Goal: Check status: Check status

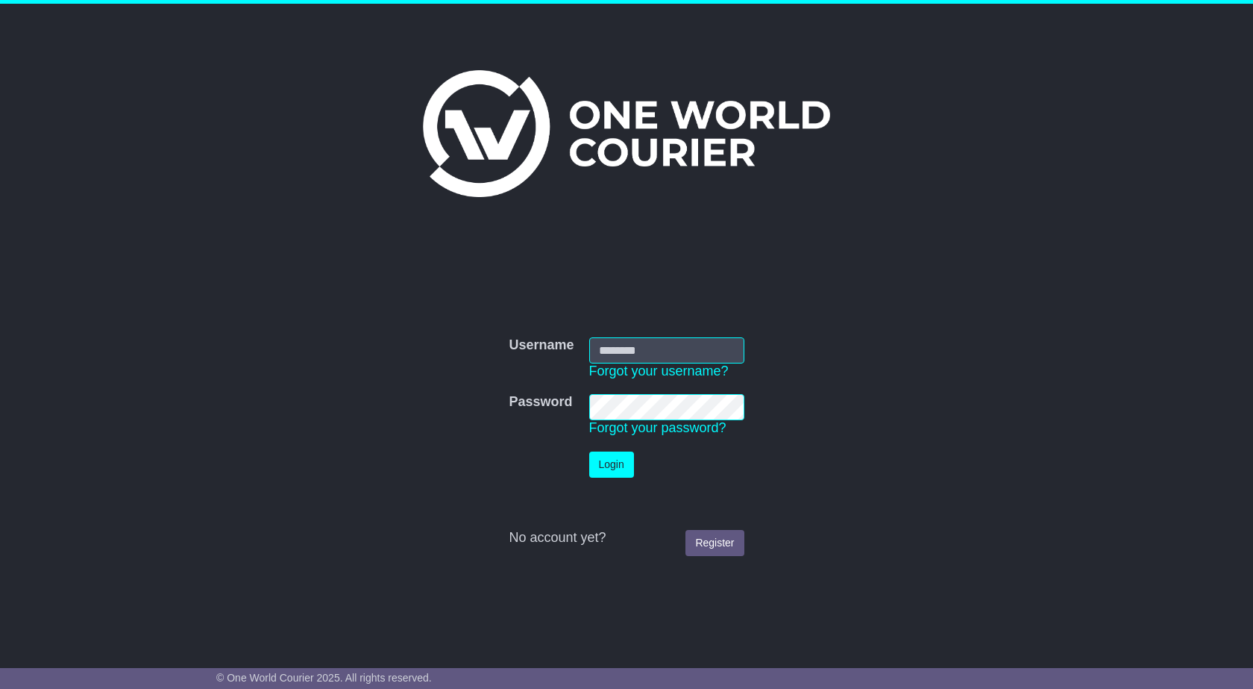
type input "**********"
click at [616, 469] on button "Login" at bounding box center [611, 464] width 45 height 26
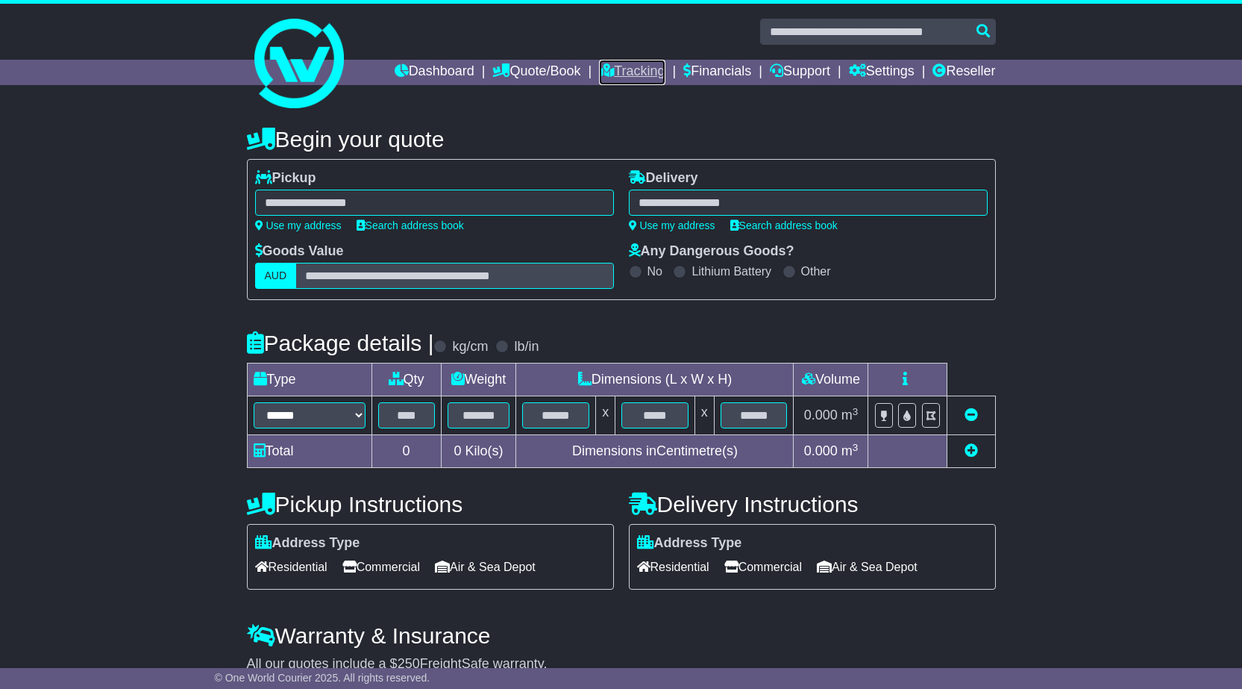
click at [622, 70] on link "Tracking" at bounding box center [632, 72] width 66 height 25
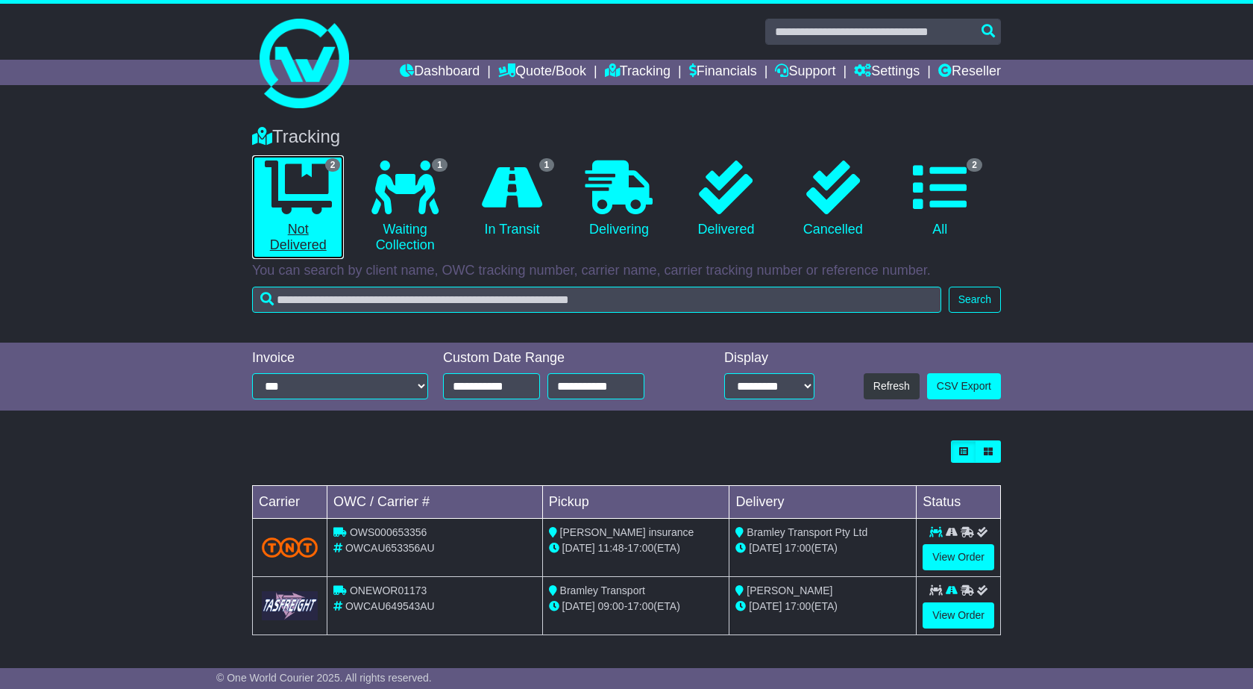
click at [323, 231] on link "2 Not Delivered" at bounding box center [298, 207] width 92 height 104
click at [962, 614] on link "View Order" at bounding box center [959, 615] width 72 height 26
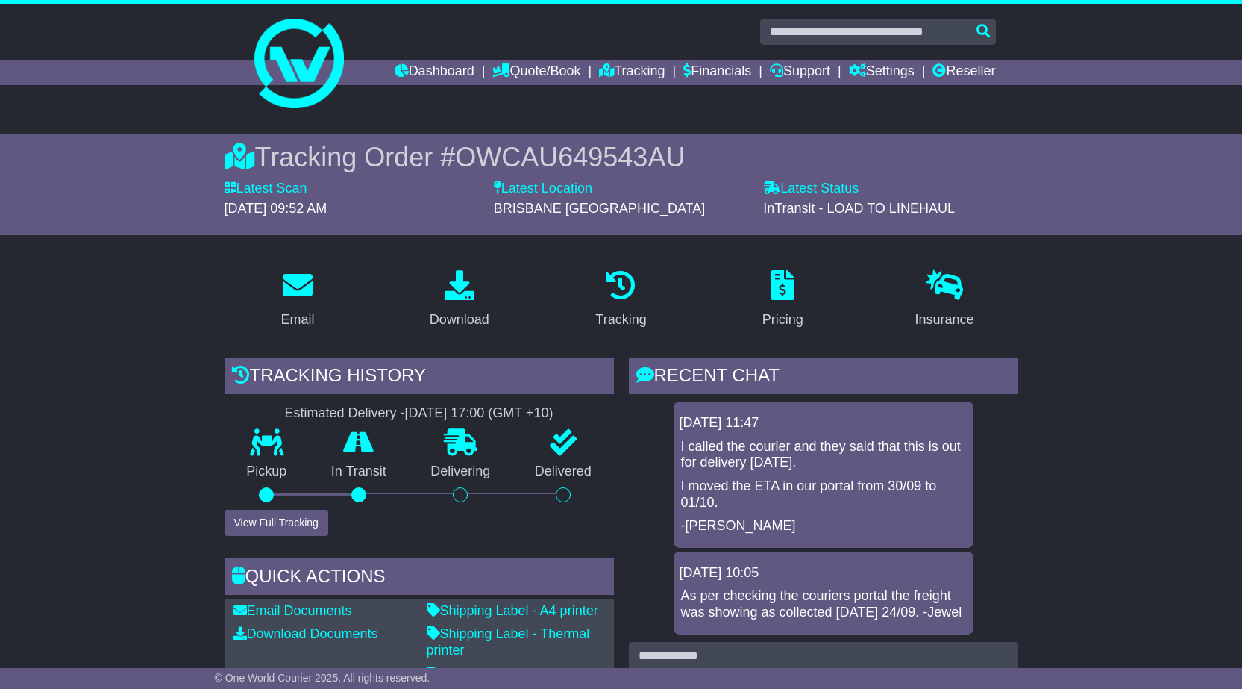
scroll to position [224, 0]
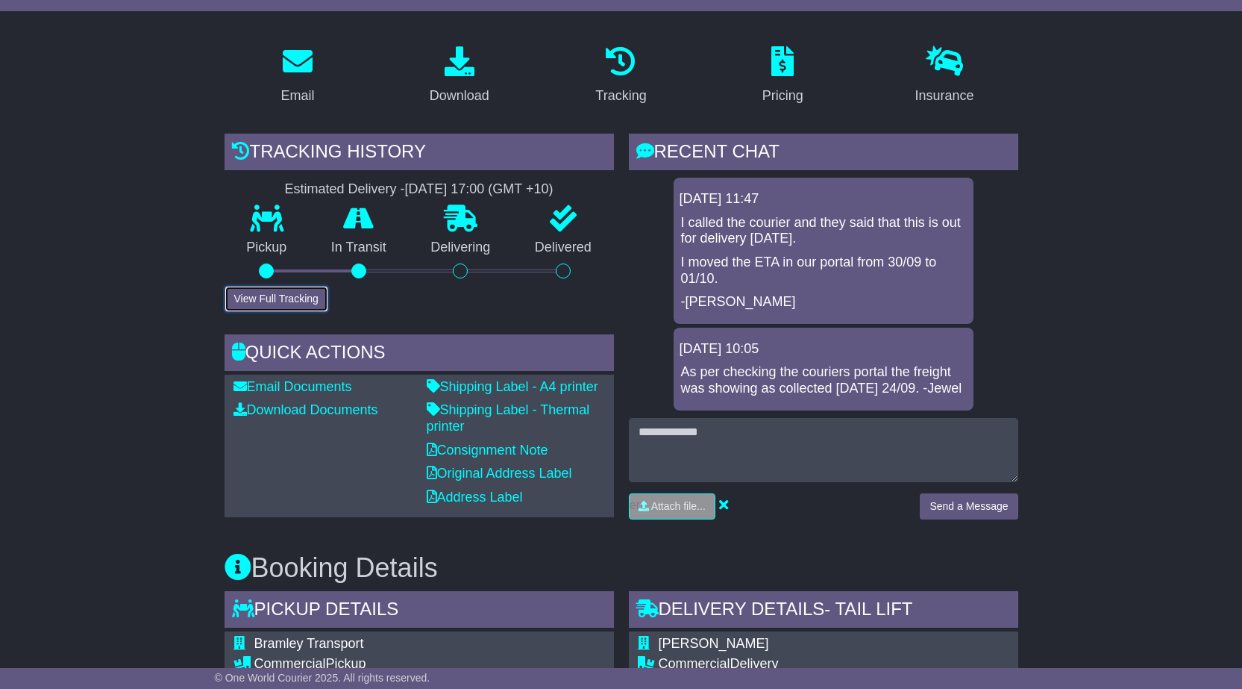
click at [304, 301] on button "View Full Tracking" at bounding box center [277, 299] width 104 height 26
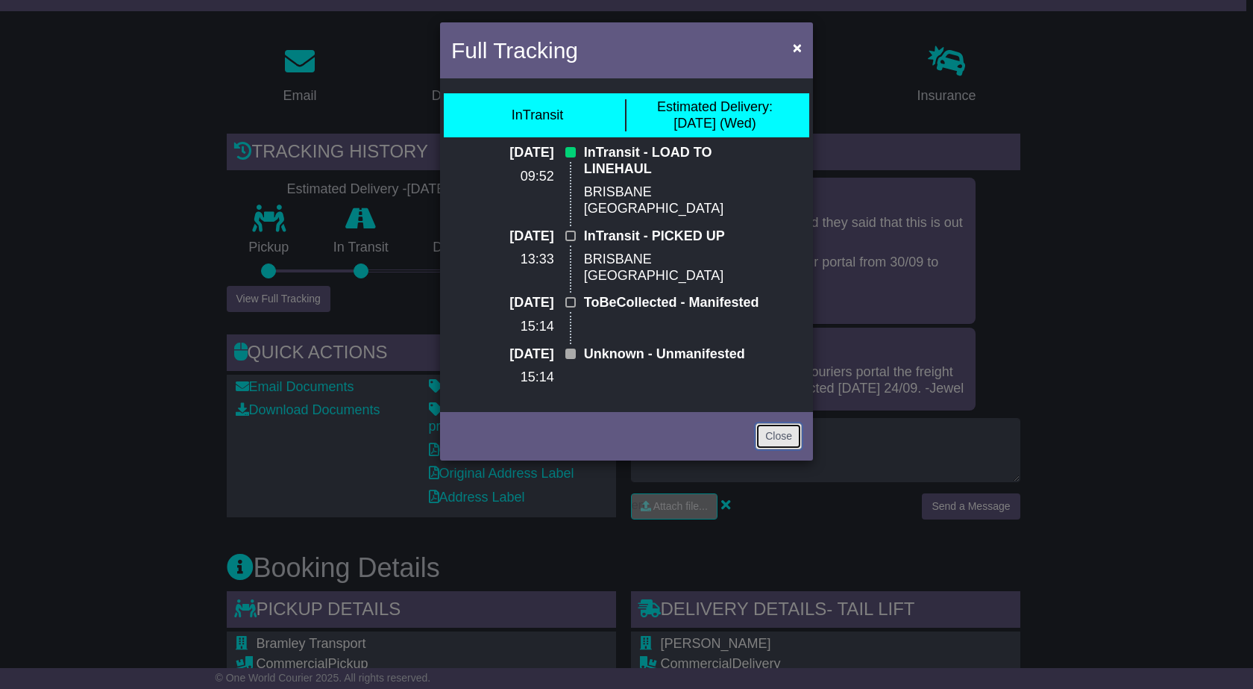
click at [782, 448] on link "Close" at bounding box center [779, 436] width 46 height 26
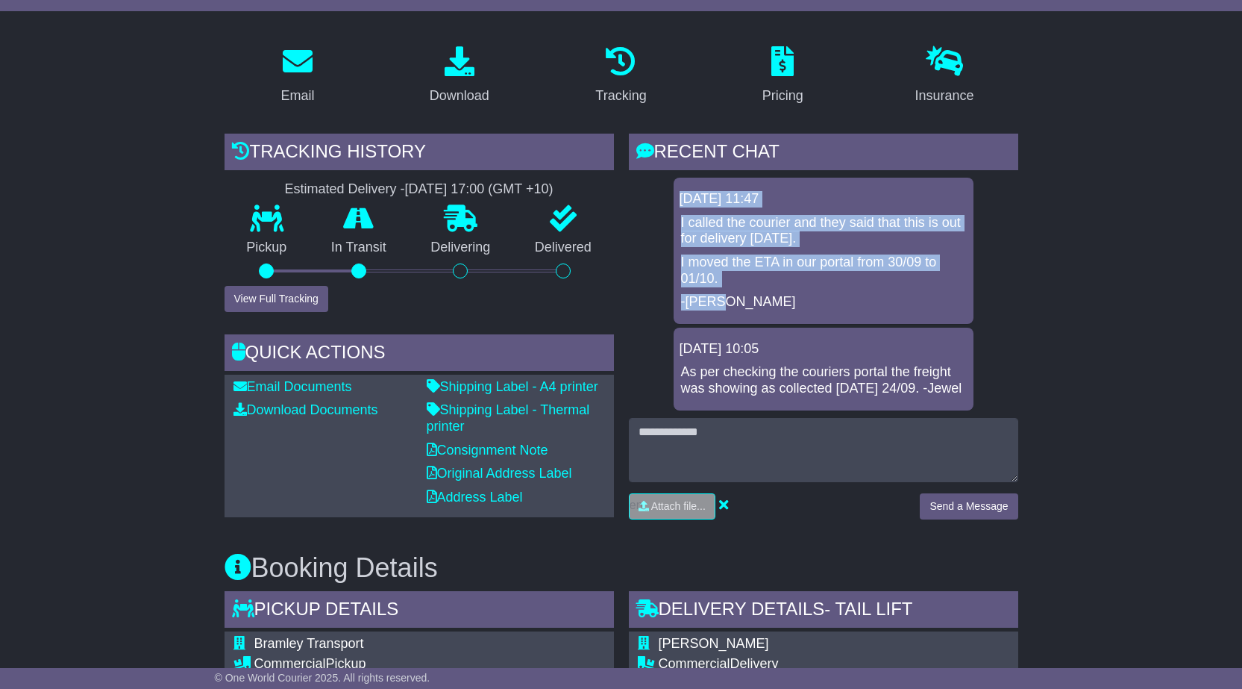
drag, startPoint x: 682, startPoint y: 195, endPoint x: 923, endPoint y: 289, distance: 258.9
click at [923, 289] on div "01 Oct 2025 11:47 I called the courier and they said that this is out for deliv…" at bounding box center [824, 251] width 300 height 146
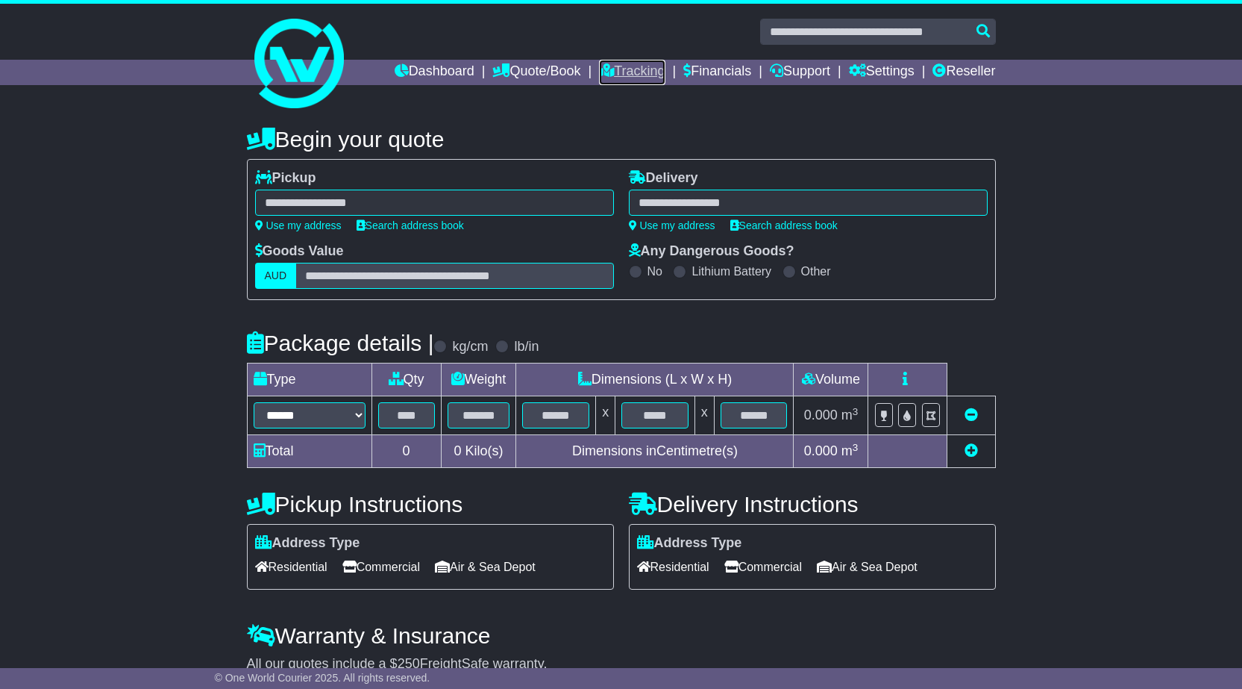
click at [624, 70] on link "Tracking" at bounding box center [632, 72] width 66 height 25
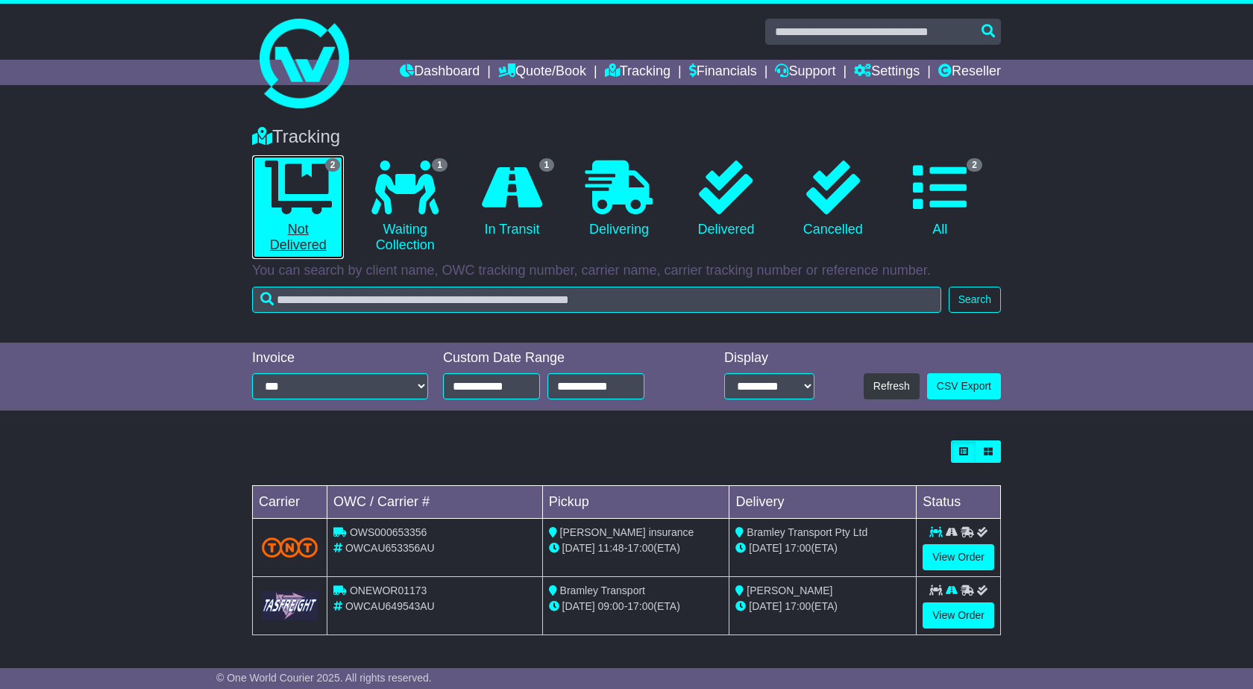
click at [301, 222] on link "2 Not Delivered" at bounding box center [298, 207] width 92 height 104
click at [971, 617] on link "View Order" at bounding box center [959, 615] width 72 height 26
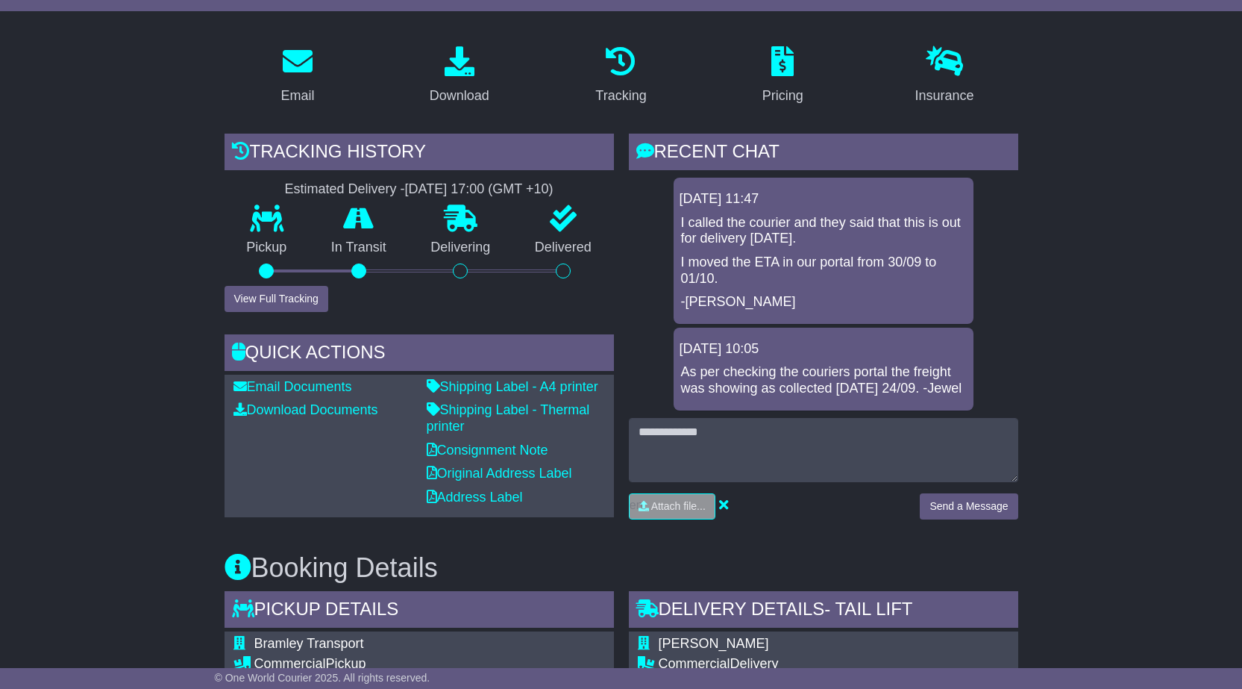
scroll to position [298, 0]
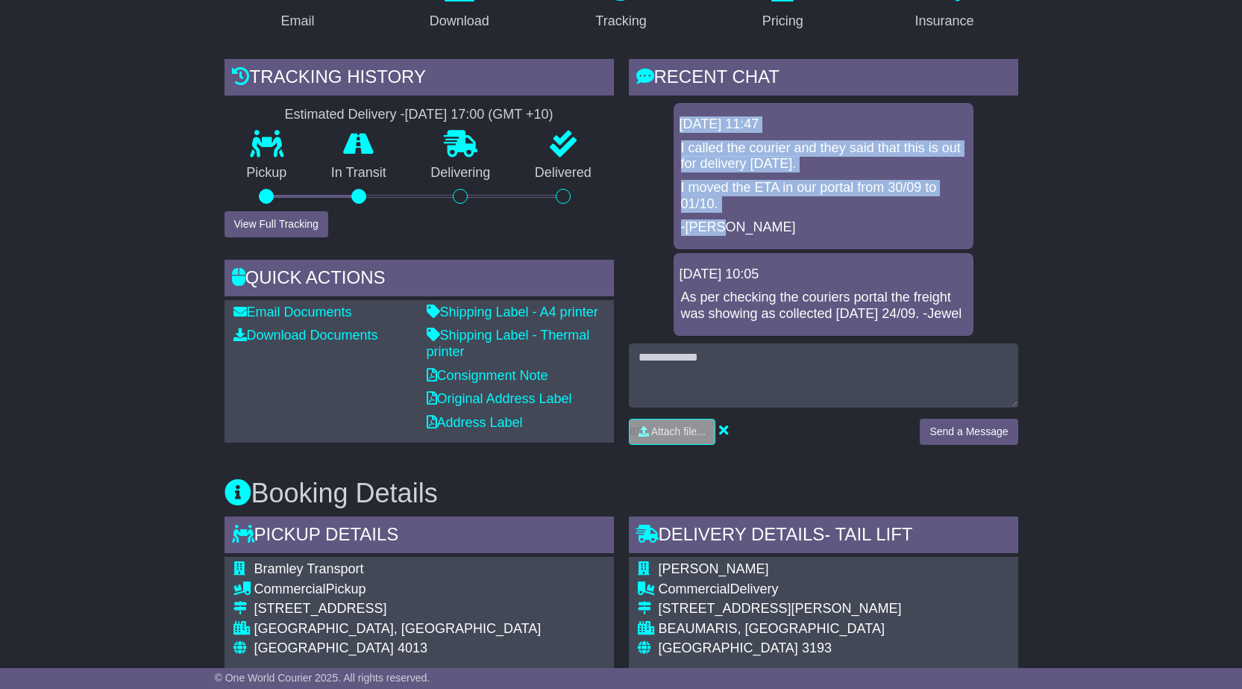
drag, startPoint x: 680, startPoint y: 117, endPoint x: 971, endPoint y: 226, distance: 310.7
click at [971, 226] on div "[DATE] 11:47 I called the courier and they said that this is out for delivery […" at bounding box center [824, 176] width 300 height 146
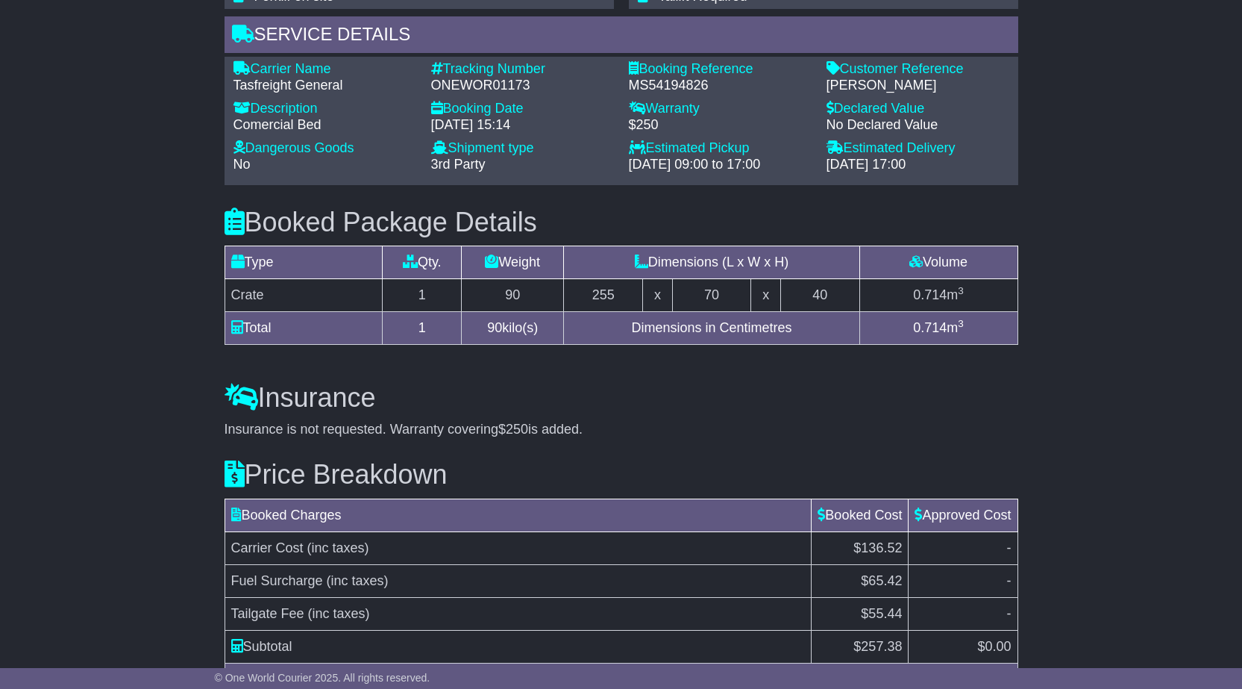
scroll to position [1155, 0]
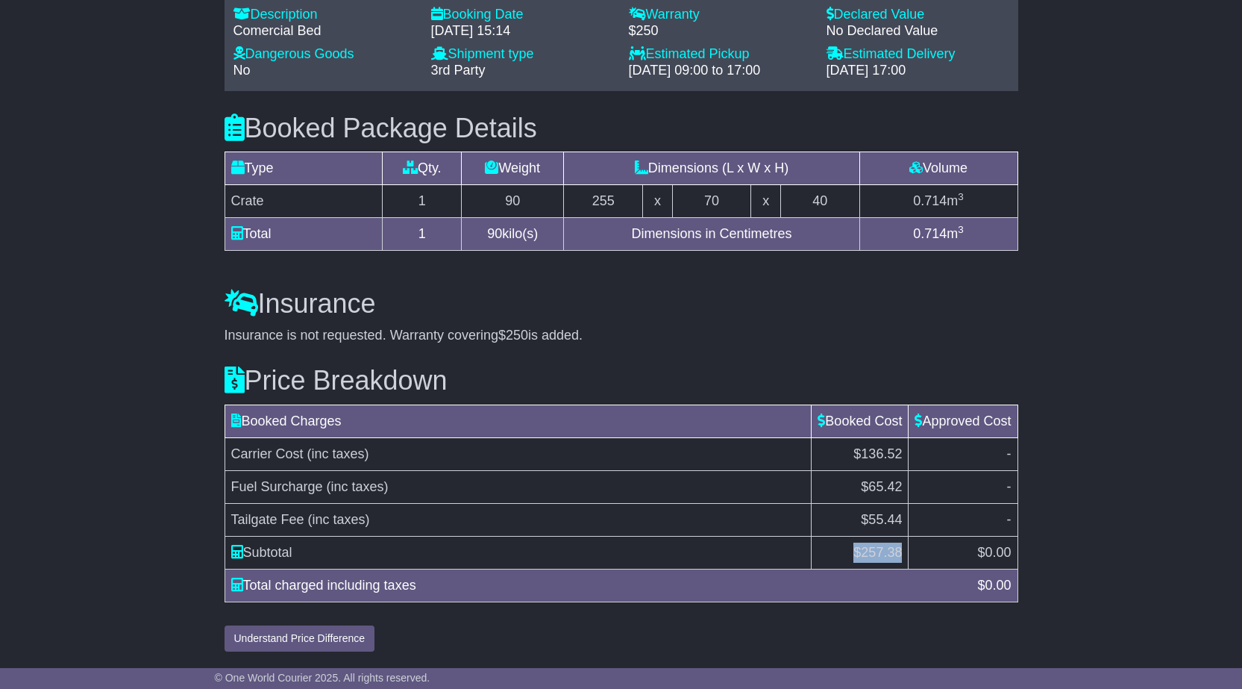
drag, startPoint x: 845, startPoint y: 552, endPoint x: 909, endPoint y: 553, distance: 64.2
click at [907, 553] on tr "Subtotal $ 257.38 $ 0.00" at bounding box center [621, 552] width 793 height 33
